Goal: Task Accomplishment & Management: Manage account settings

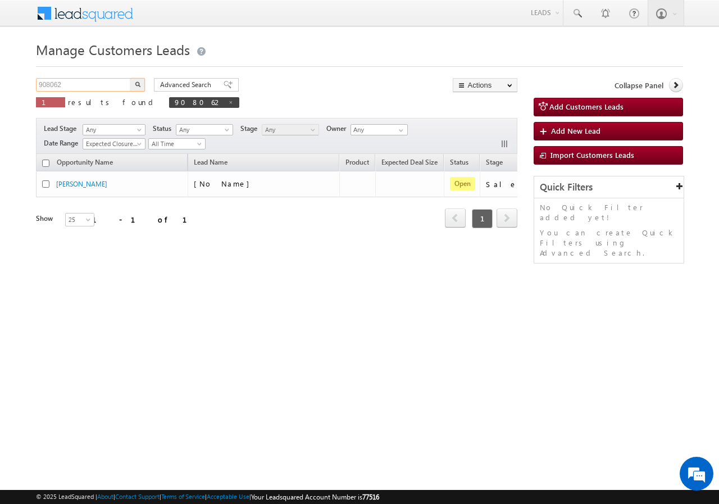
click at [93, 82] on input "908062" at bounding box center [84, 84] width 96 height 13
paste input "697"
type input "908697"
click at [139, 84] on img "button" at bounding box center [138, 84] width 6 height 6
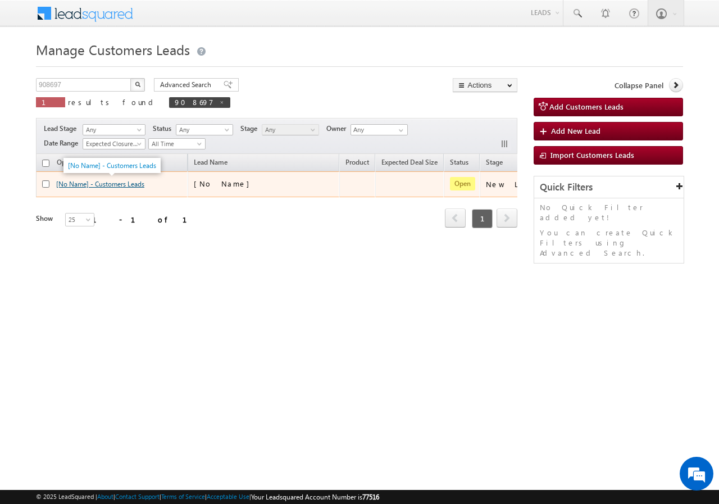
click at [108, 186] on link "[No Name] - Customers Leads" at bounding box center [100, 184] width 88 height 8
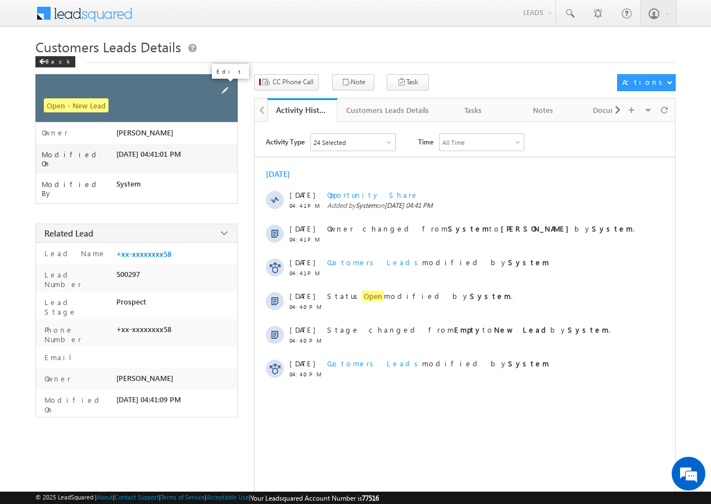
click at [223, 89] on span at bounding box center [225, 90] width 12 height 12
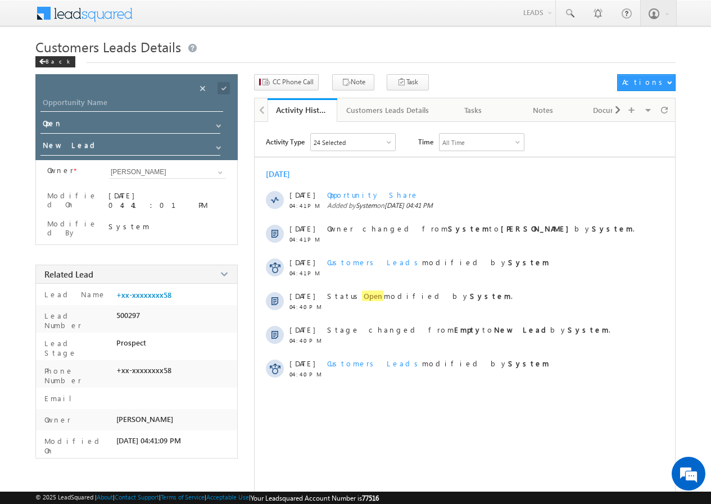
click at [83, 95] on div "Opportunity Name * Opportunity Name * Status * Status * Open Won Lost *" at bounding box center [136, 117] width 202 height 86
click at [81, 104] on input "Opportunity Name" at bounding box center [131, 104] width 183 height 16
paste input "[PERSON_NAME]"
type input "[PERSON_NAME]"
click at [224, 88] on span at bounding box center [223, 88] width 12 height 12
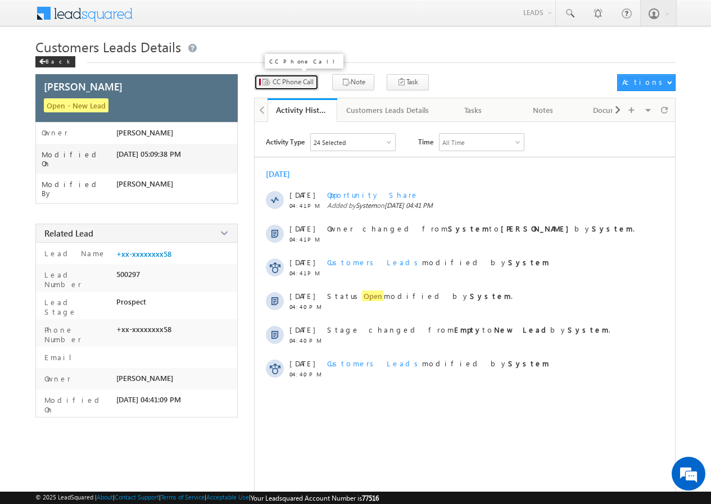
click at [299, 79] on span "CC Phone Call" at bounding box center [292, 82] width 41 height 10
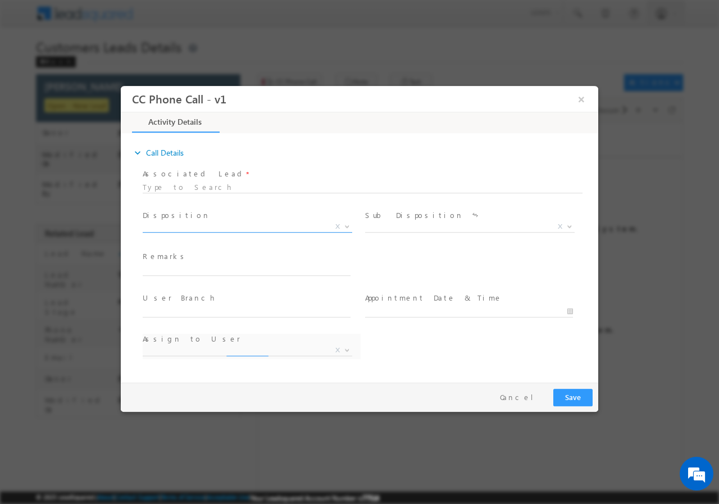
click at [204, 224] on span "X" at bounding box center [248, 226] width 210 height 11
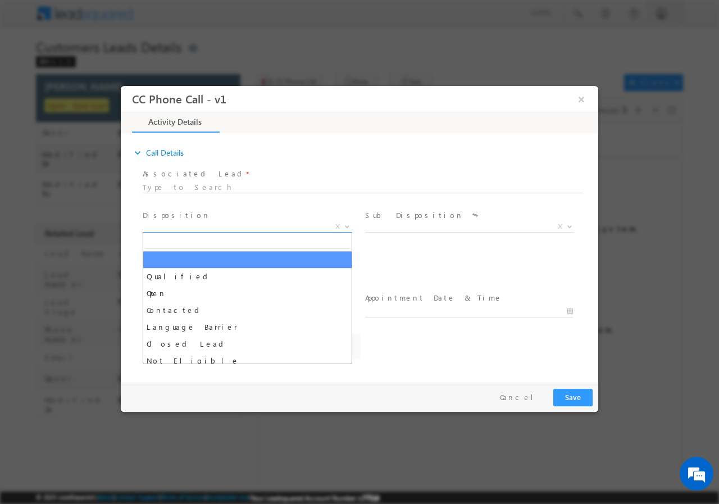
select select "[PERSON_NAME][EMAIL_ADDRESS][DOMAIN_NAME]"
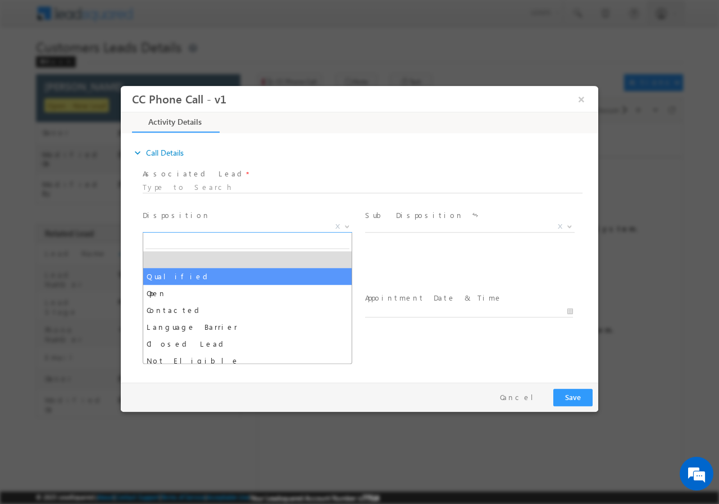
select select "Qualified"
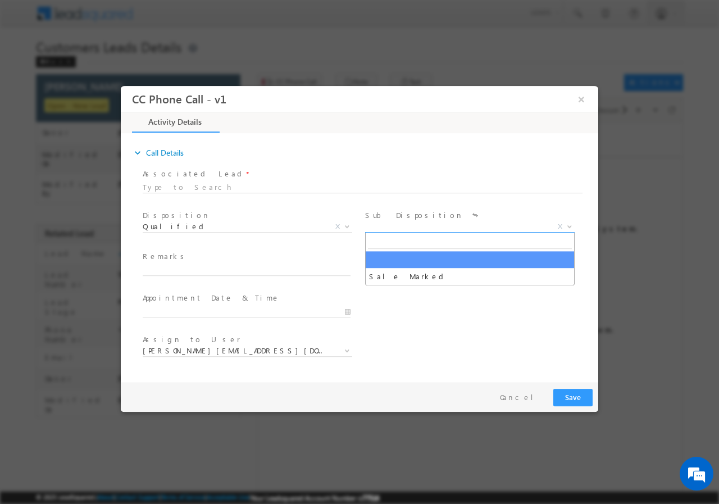
click at [387, 230] on span "X" at bounding box center [470, 226] width 210 height 11
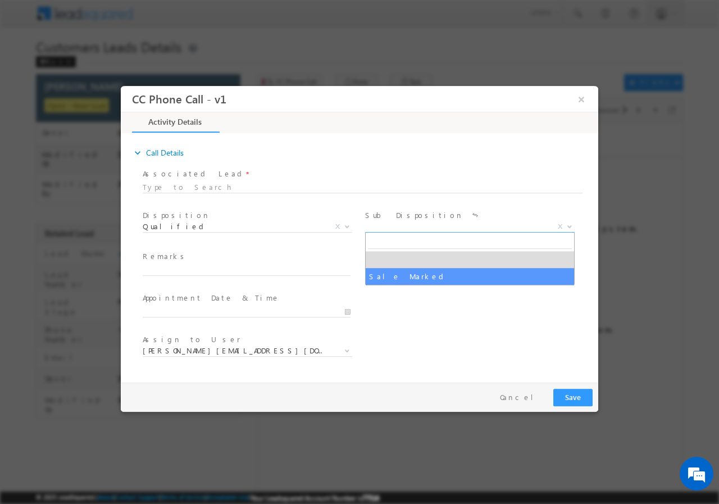
select select "Sale Marked"
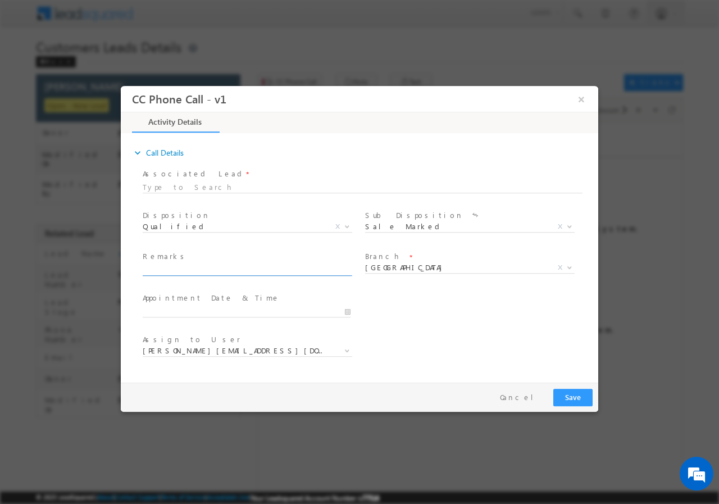
click at [201, 264] on input "text" at bounding box center [247, 269] width 208 height 11
paste input "908697//VB_Interested//[PERSON_NAME]//8400120158// construction// loan req-30L/…"
type input "908697//VB_Interested//[PERSON_NAME]//8400120158// construction// loan req-30L/…"
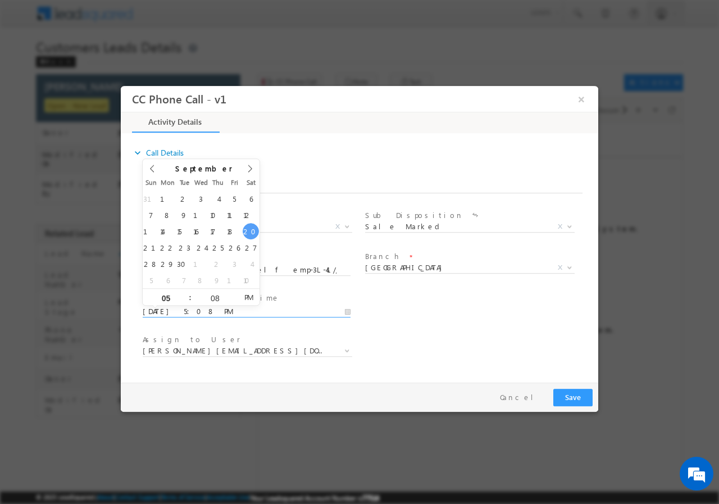
click at [345, 312] on input "[DATE] 5:08 PM" at bounding box center [247, 311] width 208 height 11
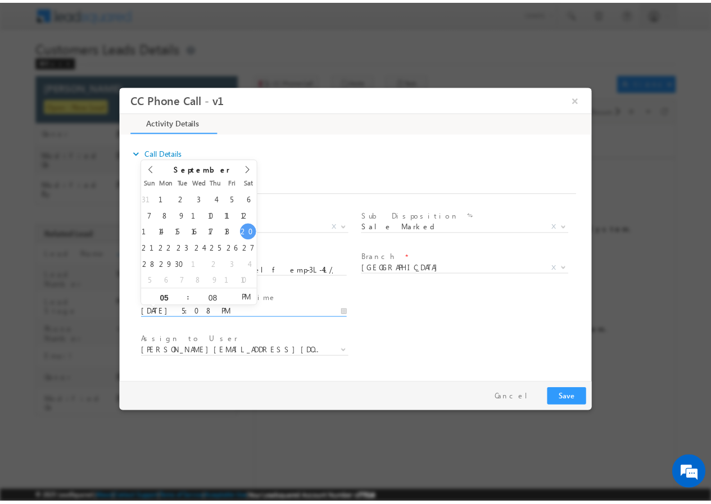
scroll to position [0, 0]
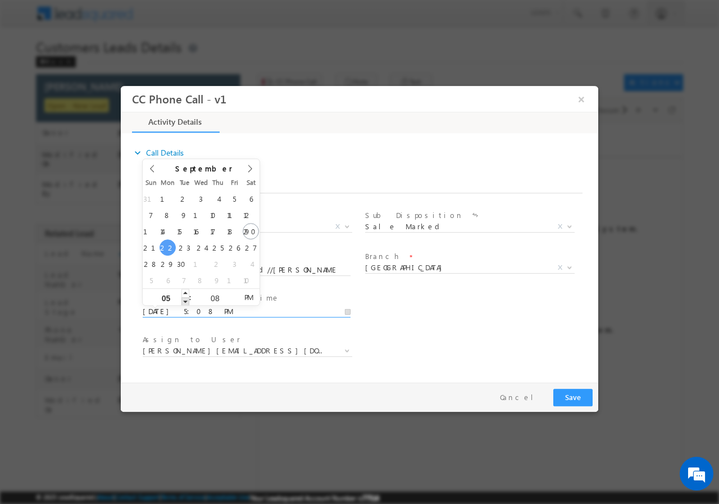
type input "[DATE] 4:08 PM"
type input "04"
click at [188, 301] on span at bounding box center [185, 301] width 8 height 8
type input "[DATE] 3:08 PM"
type input "03"
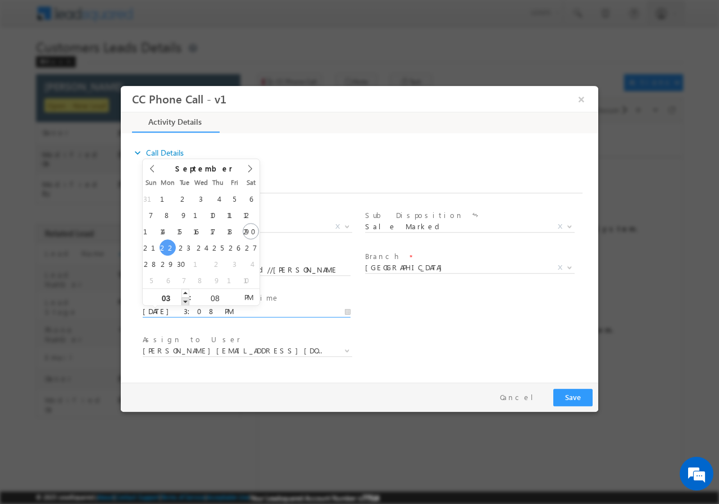
click at [187, 301] on span at bounding box center [185, 301] width 8 height 8
type input "[DATE] 2:08 PM"
type input "02"
click at [187, 301] on span at bounding box center [185, 301] width 8 height 8
type input "[DATE] 1:08 PM"
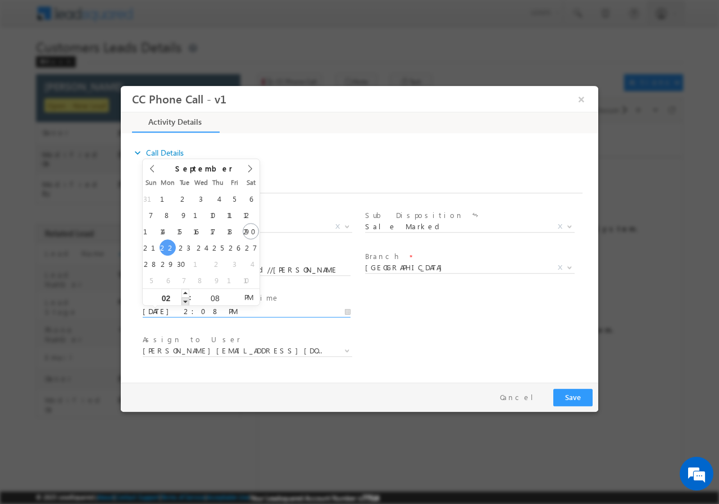
type input "01"
click at [187, 301] on span at bounding box center [185, 301] width 8 height 8
click at [215, 295] on input "08" at bounding box center [215, 297] width 47 height 7
type input "00"
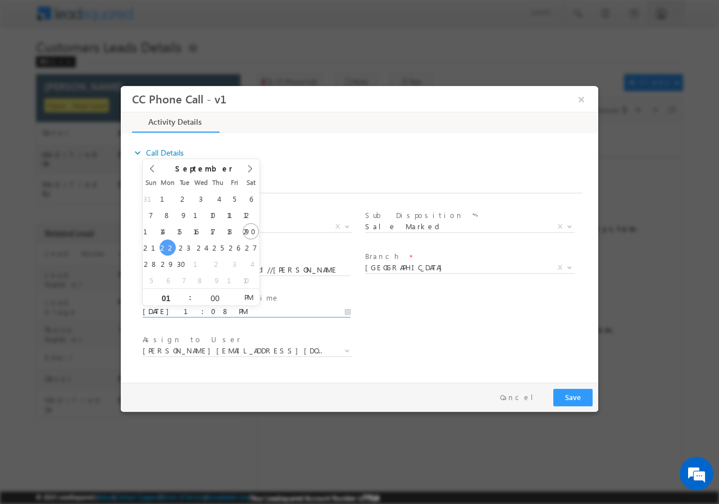
type input "[DATE] 1:00 PM"
click at [504, 330] on div "Associated Lead * Would you like to fill field values? Yes No Disposition * Qua…" at bounding box center [365, 268] width 466 height 207
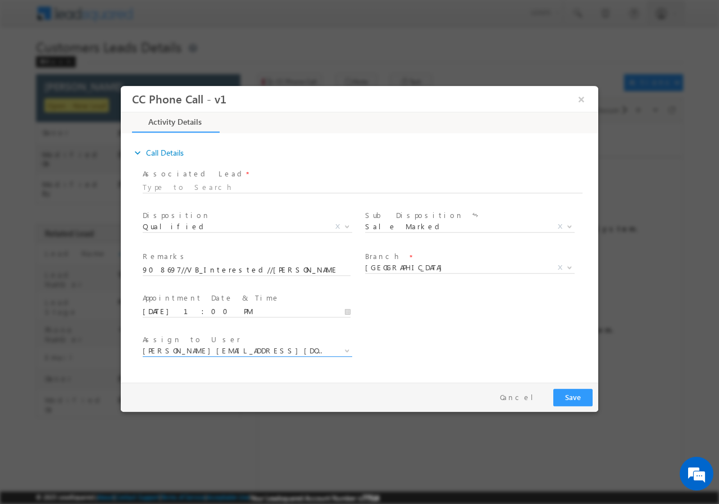
click at [284, 349] on span "[PERSON_NAME][EMAIL_ADDRESS][DOMAIN_NAME]" at bounding box center [234, 350] width 183 height 10
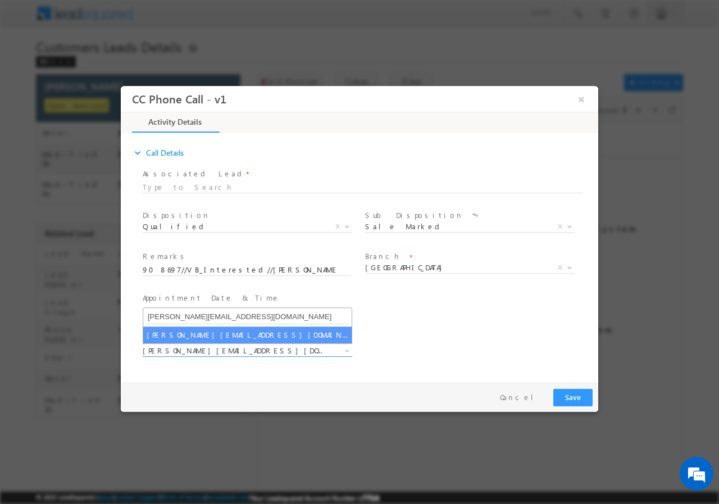
type input "[PERSON_NAME][EMAIL_ADDRESS][DOMAIN_NAME]"
drag, startPoint x: 224, startPoint y: 329, endPoint x: 230, endPoint y: 333, distance: 7.0
select select "[PERSON_NAME][EMAIL_ADDRESS][DOMAIN_NAME]"
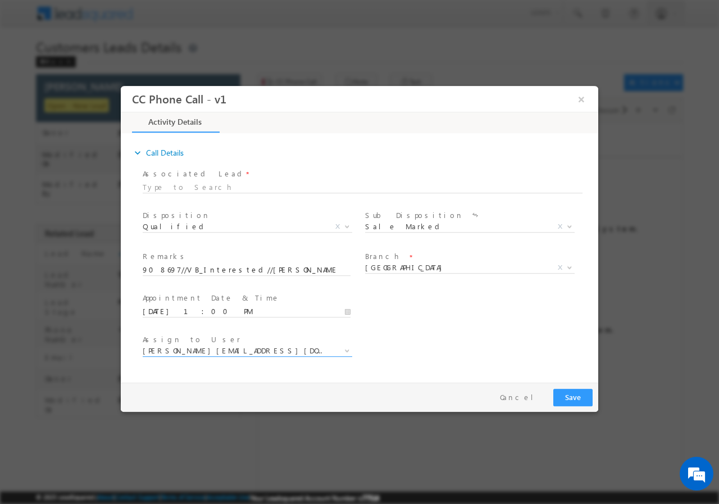
click at [477, 321] on div "User Branch * Appointment Date & Time * [DATE] 1:00 PM" at bounding box center [369, 310] width 458 height 42
click at [573, 401] on button "Save" at bounding box center [572, 396] width 39 height 17
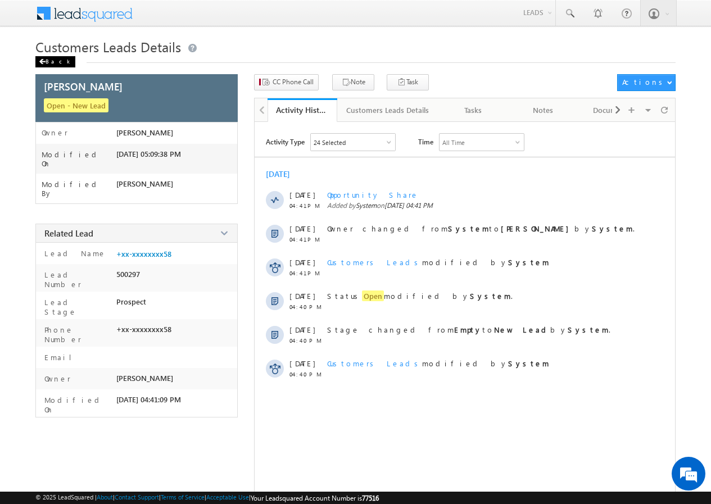
click at [48, 61] on div "Back" at bounding box center [55, 61] width 40 height 11
